Goal: Information Seeking & Learning: Learn about a topic

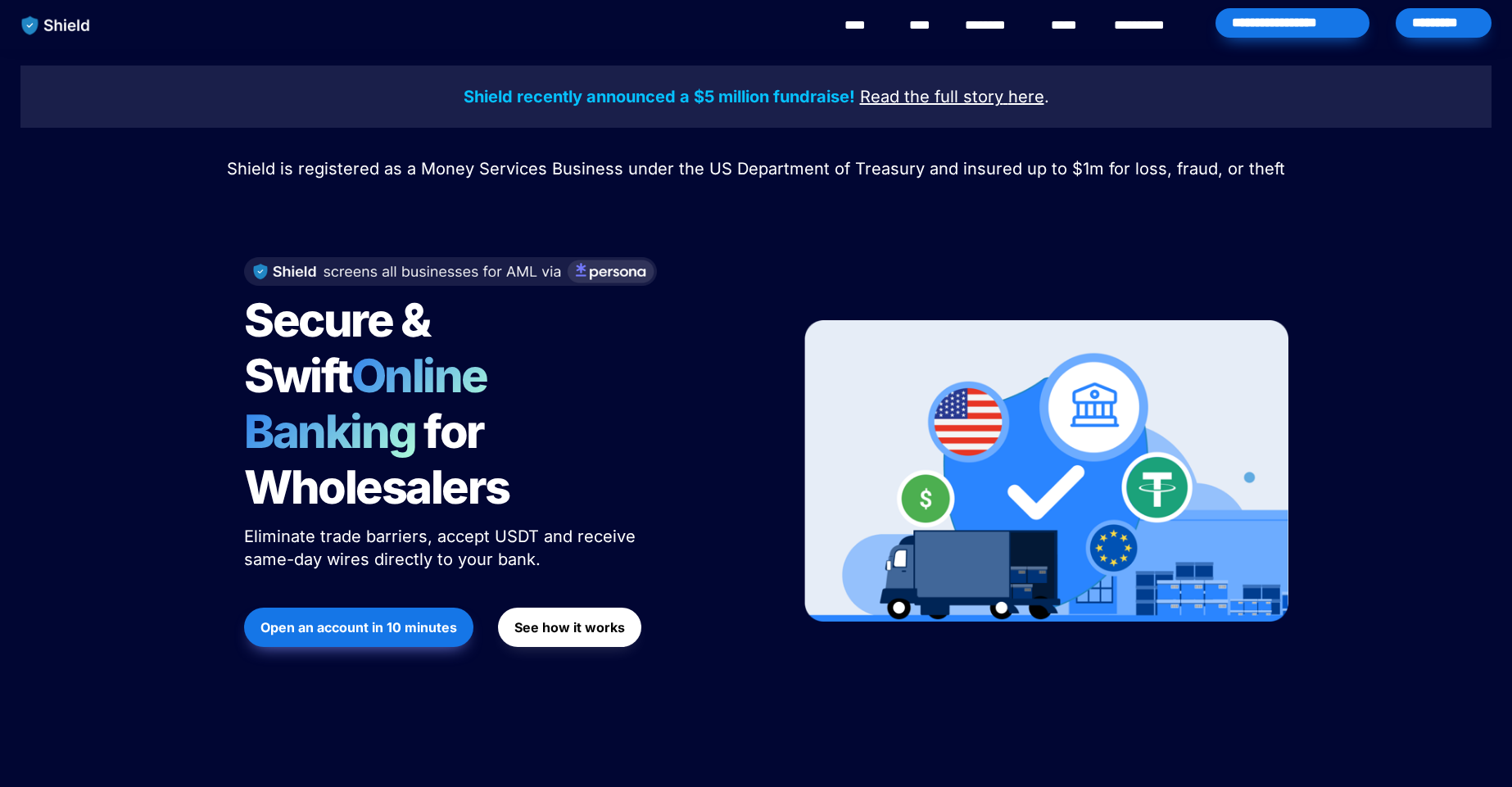
click at [1118, 378] on img at bounding box center [1045, 470] width 484 height 301
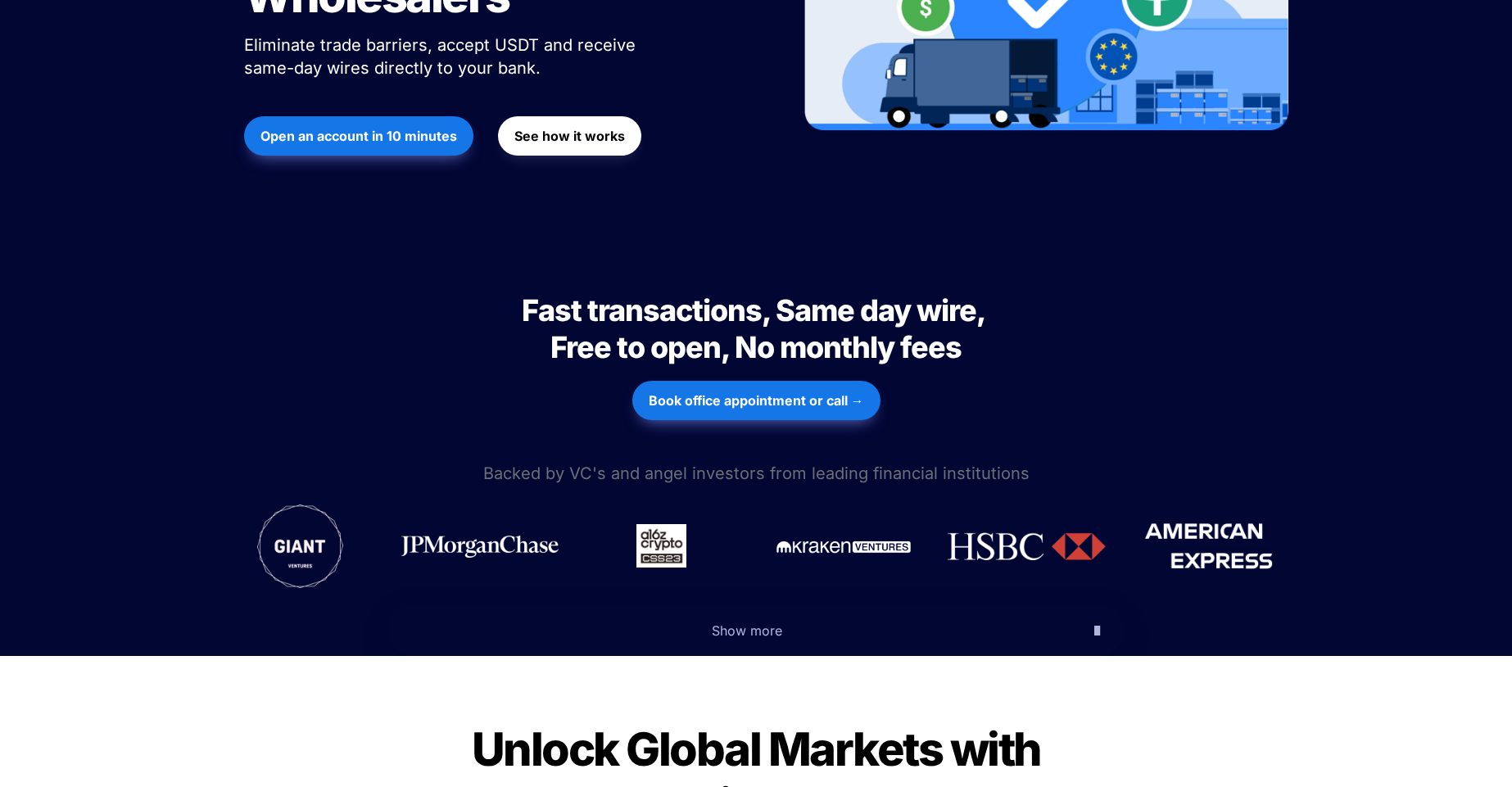
scroll to position [196, 0]
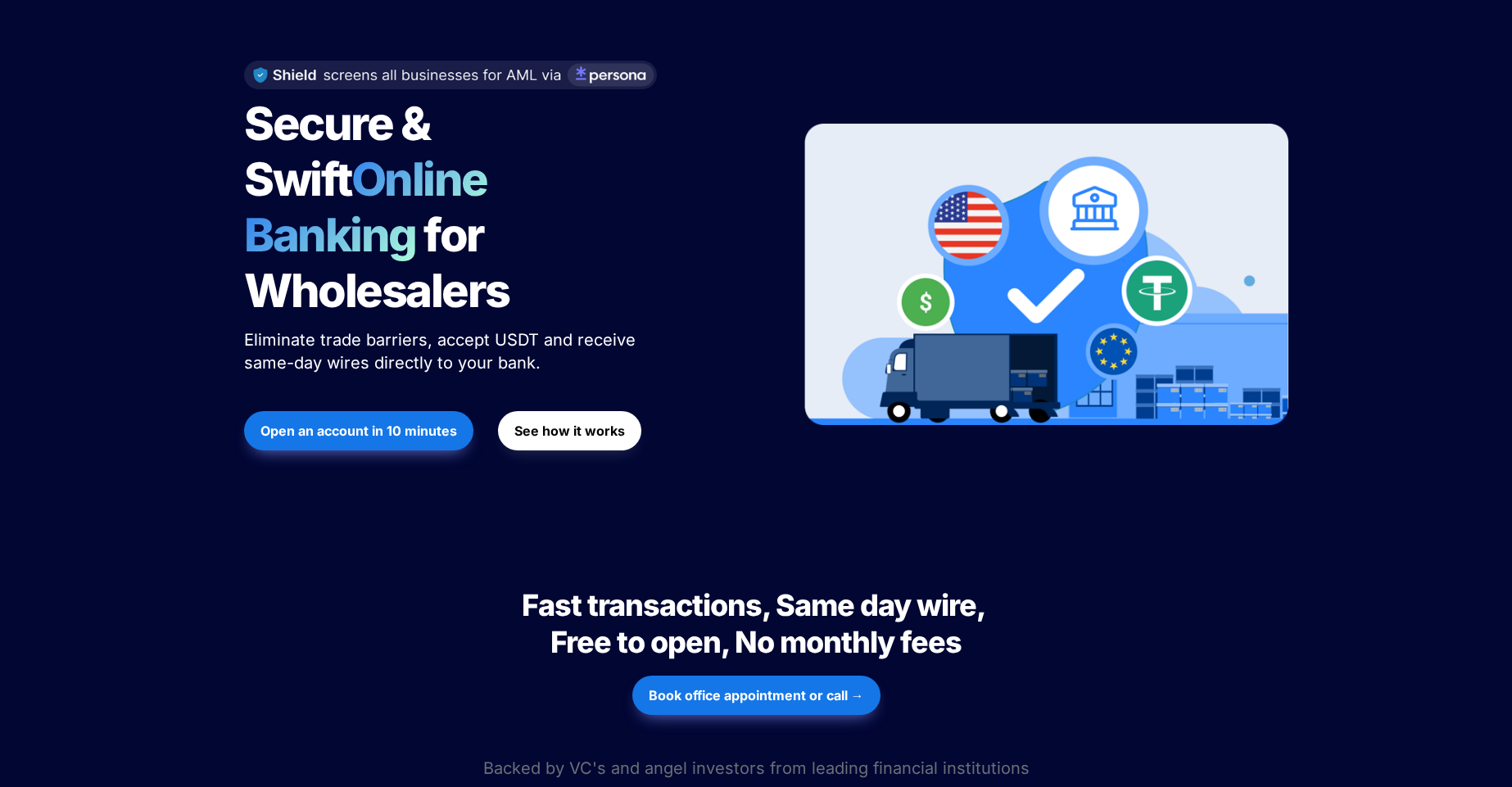
click at [343, 330] on span "Eliminate trade barriers, accept USDT and receive same-day wires directly to yo…" at bounding box center [442, 351] width 396 height 42
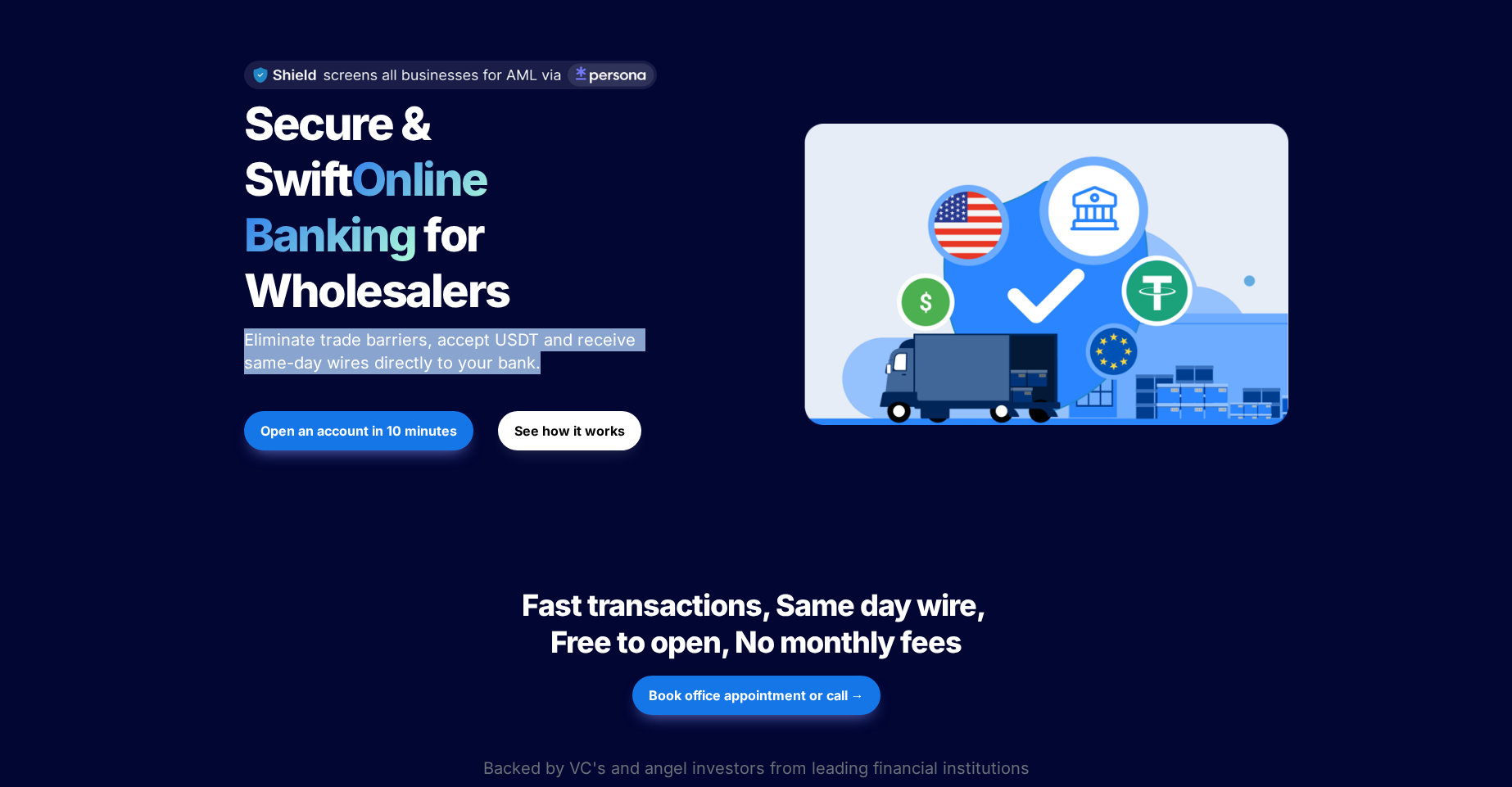
click at [343, 330] on span "Eliminate trade barriers, accept USDT and receive same-day wires directly to yo…" at bounding box center [442, 351] width 396 height 42
click at [647, 324] on p "Eliminate trade barriers, accept USDT and receive same-day wires directly to yo…" at bounding box center [449, 351] width 410 height 52
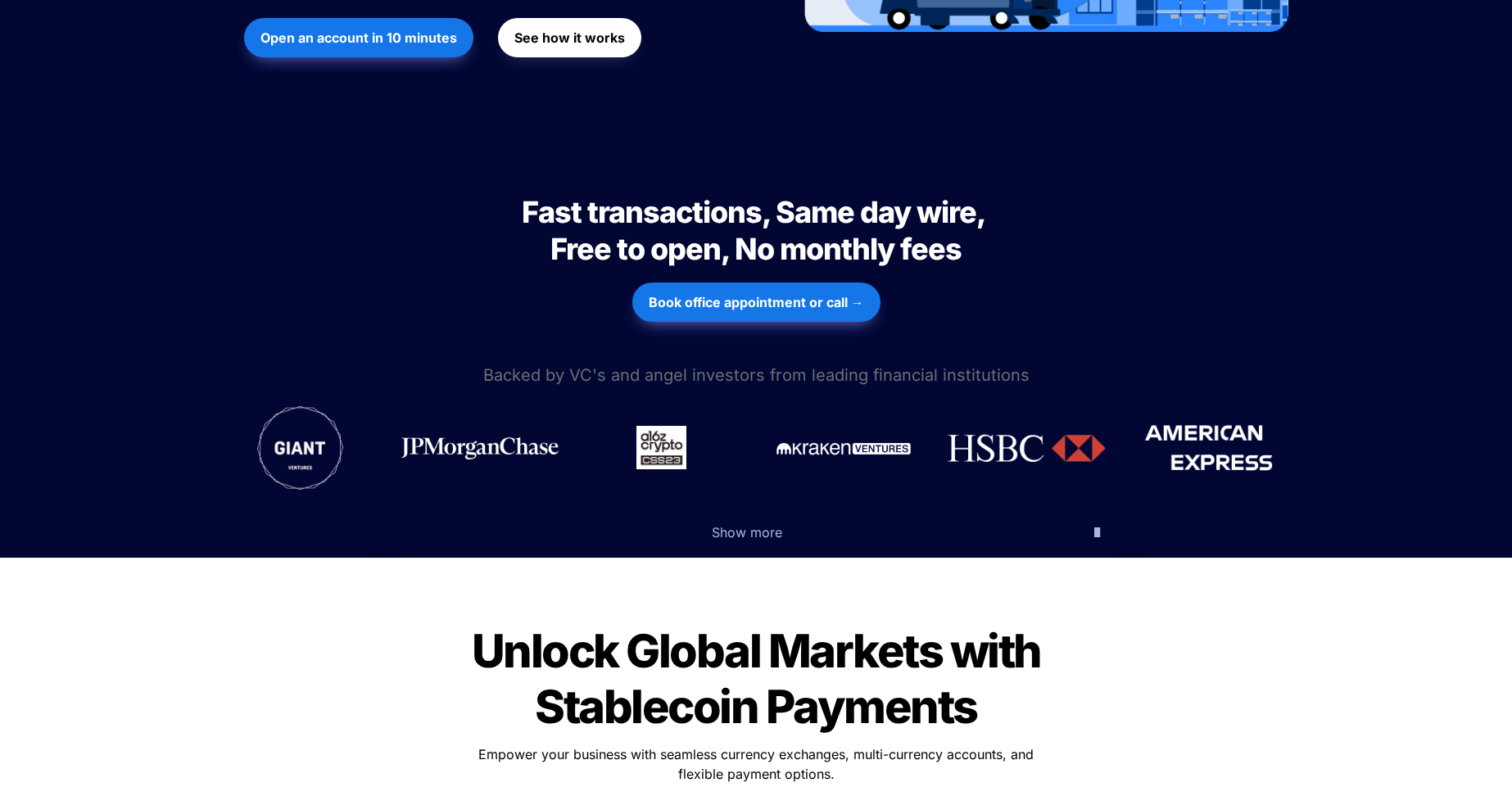
scroll to position [688, 0]
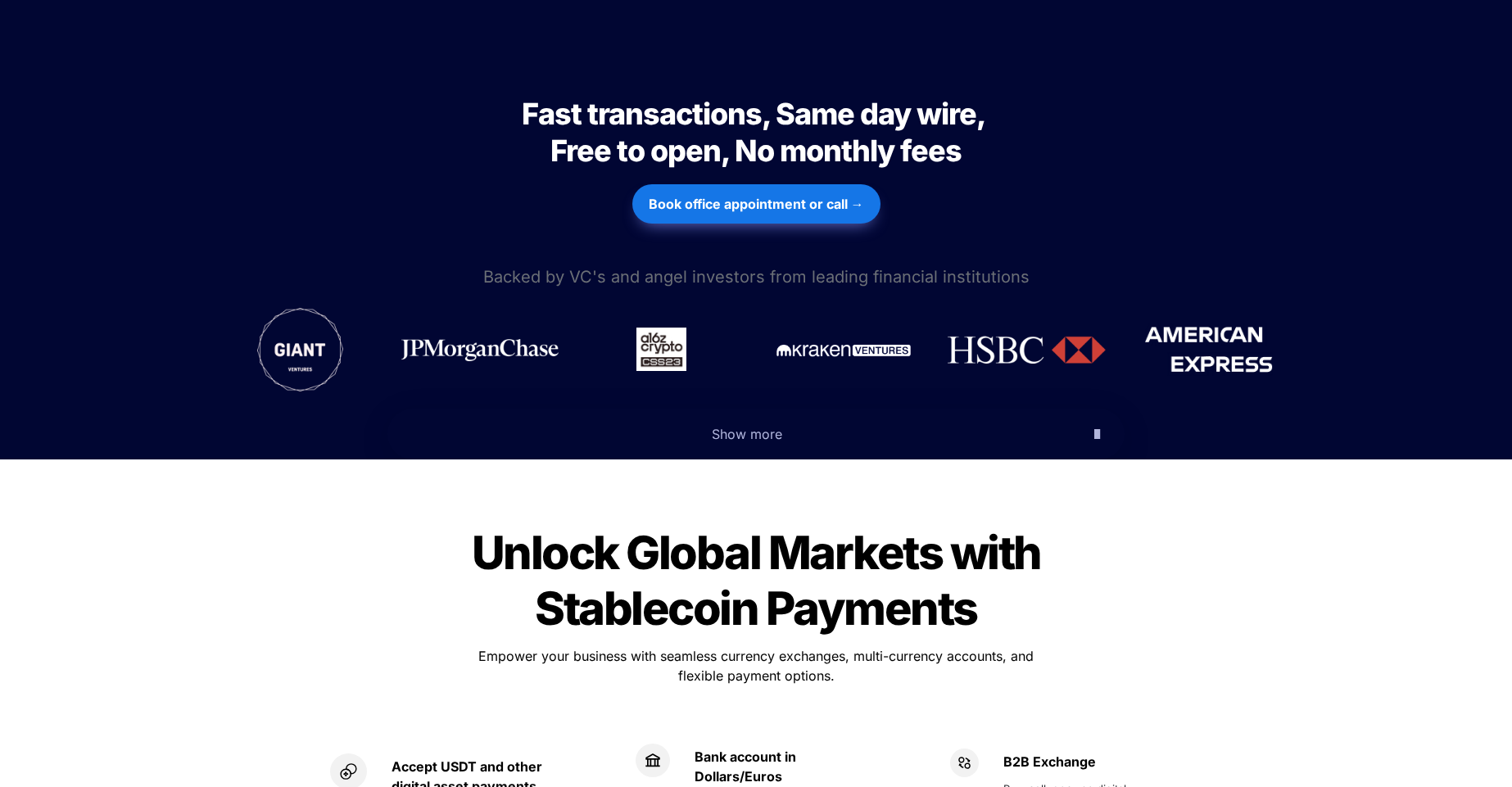
click at [1094, 424] on icon "button" at bounding box center [1097, 434] width 6 height 19
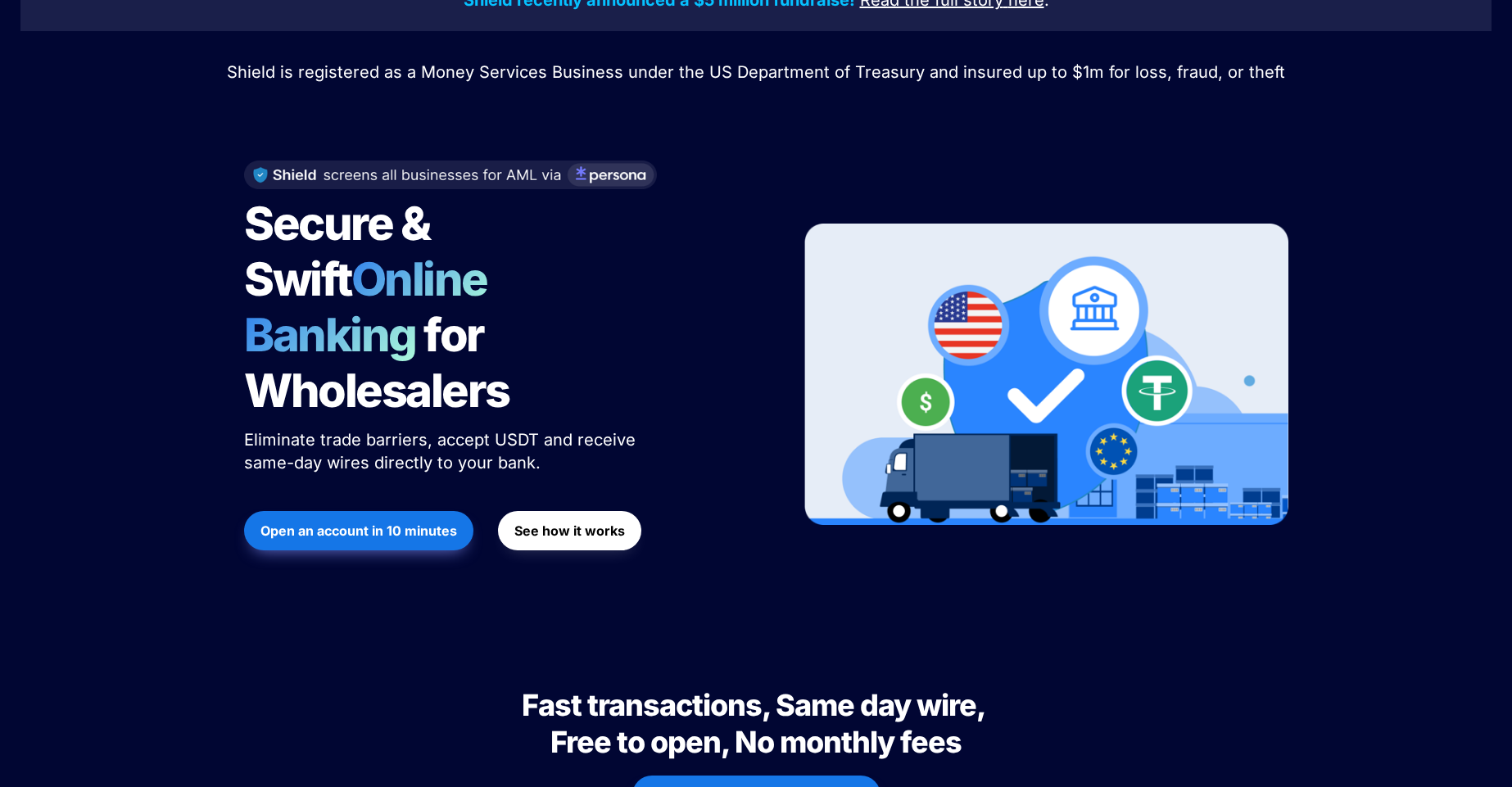
scroll to position [0, 0]
